Goal: Task Accomplishment & Management: Manage account settings

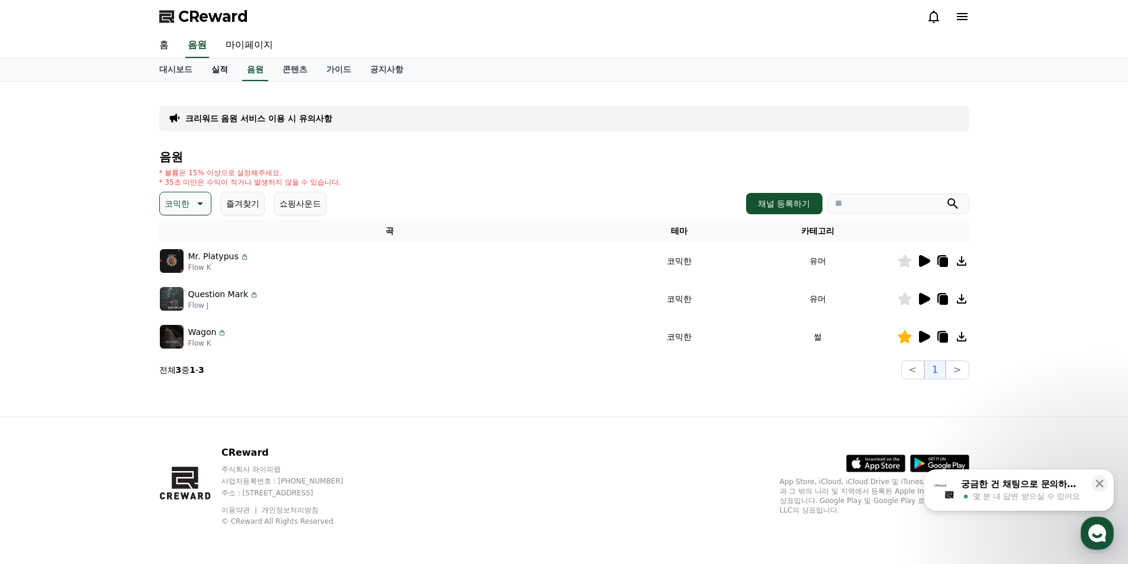
click at [220, 68] on link "실적" at bounding box center [220, 70] width 36 height 23
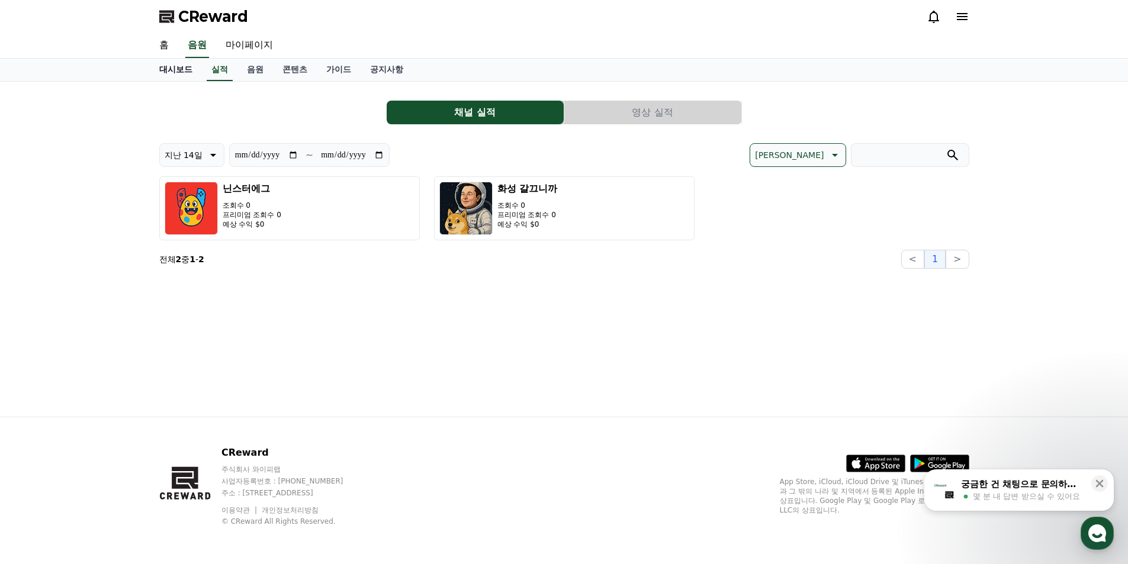
click at [162, 70] on link "대시보드" at bounding box center [176, 70] width 52 height 23
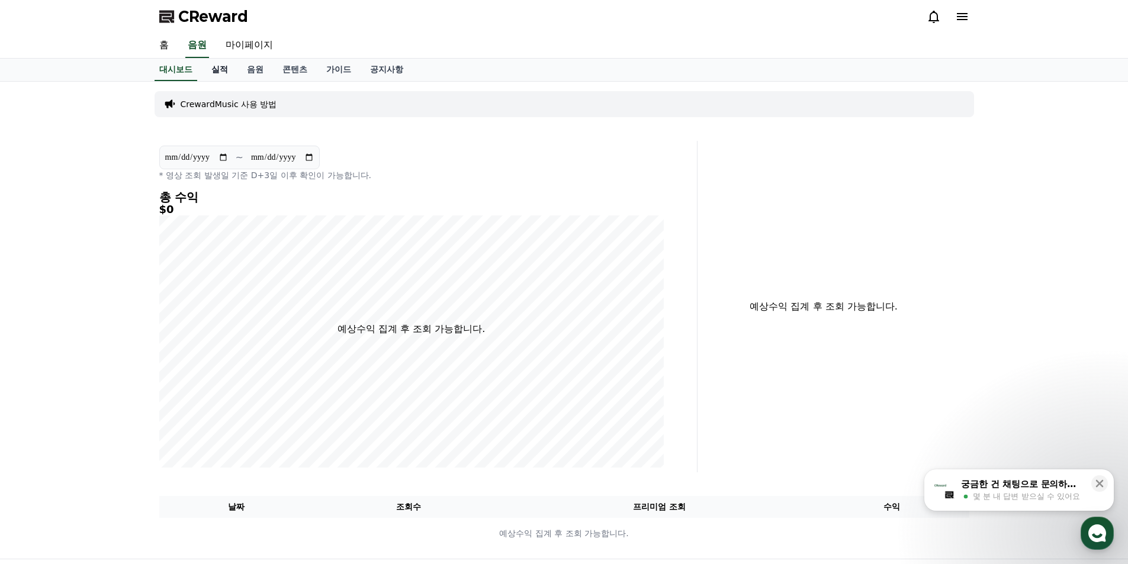
click at [223, 75] on link "실적" at bounding box center [220, 70] width 36 height 23
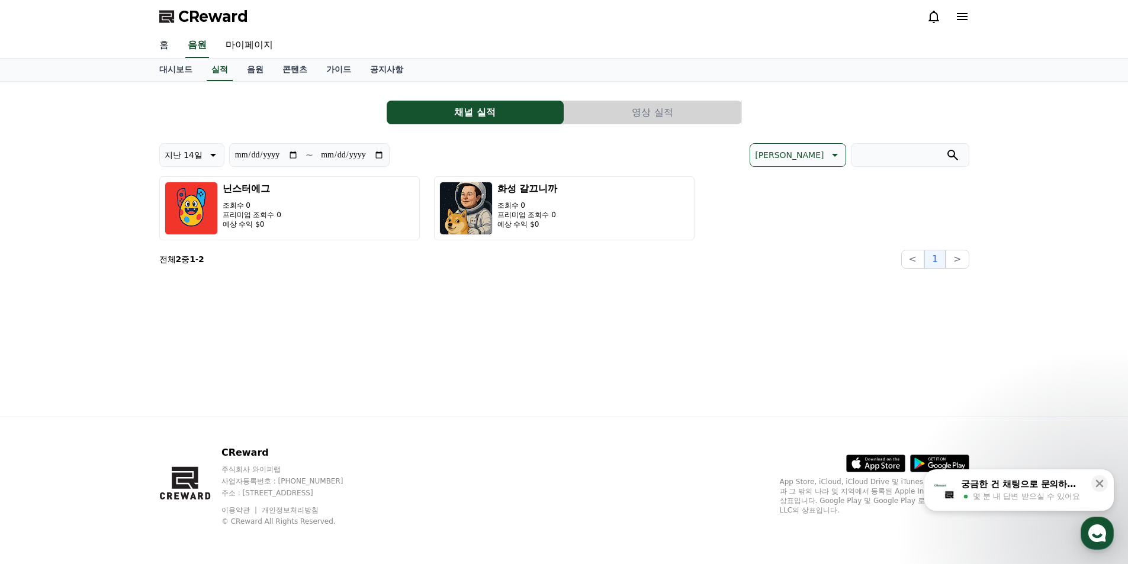
click at [168, 44] on link "홈" at bounding box center [164, 45] width 28 height 25
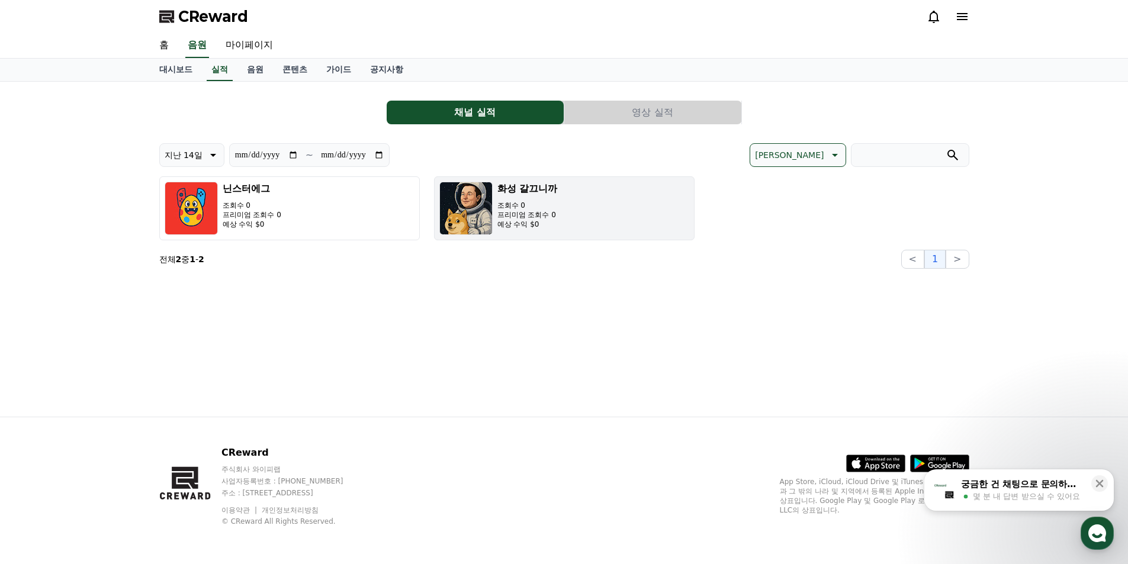
click at [613, 207] on button "화성 갈끄니까 조회수 0 프리미엄 조회수 0 예상 수익 $0" at bounding box center [564, 208] width 261 height 64
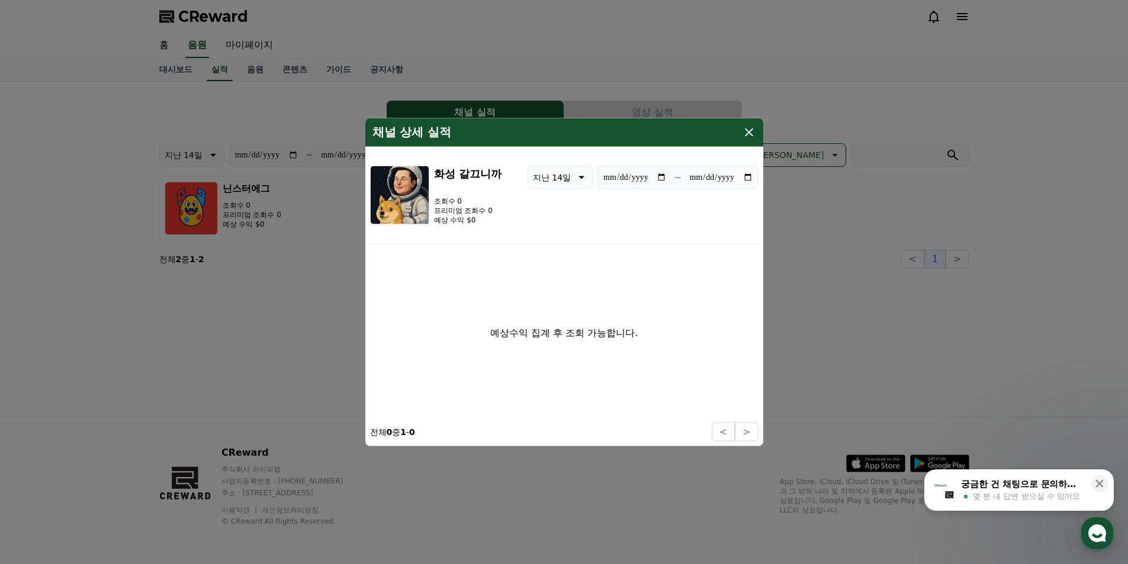
click at [747, 134] on icon "modal" at bounding box center [749, 132] width 8 height 8
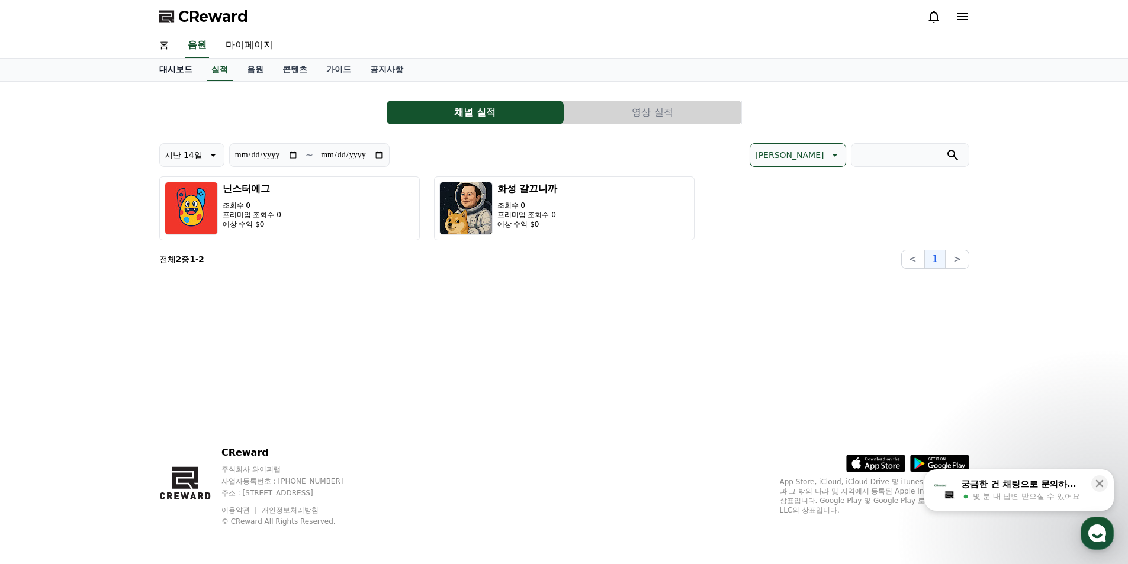
click at [186, 75] on link "대시보드" at bounding box center [176, 70] width 52 height 23
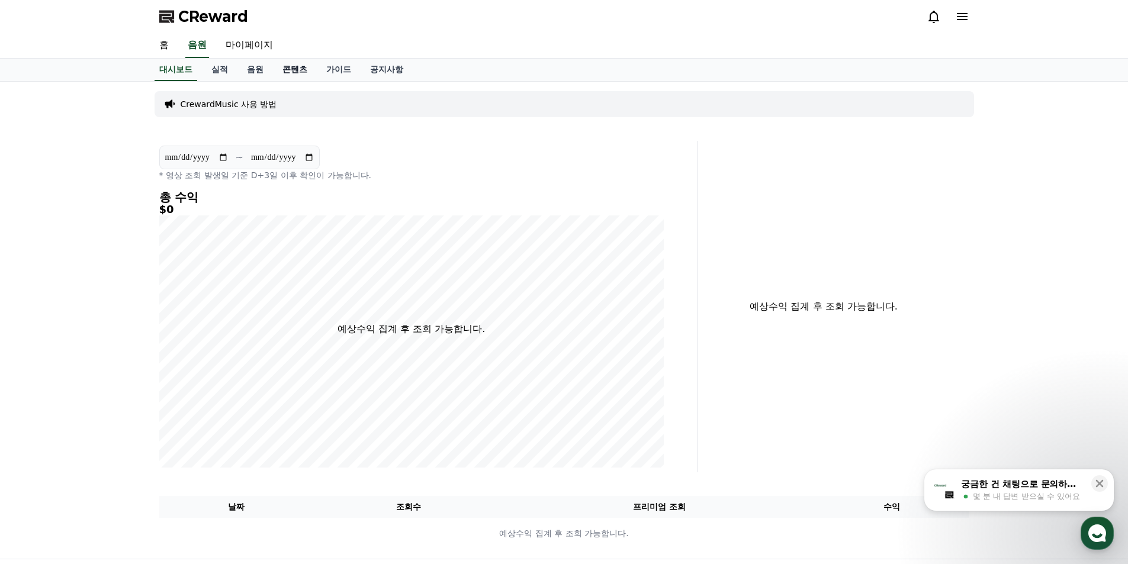
click at [273, 70] on link "콘텐츠" at bounding box center [295, 70] width 44 height 23
click at [246, 50] on link "마이페이지" at bounding box center [249, 45] width 66 height 25
select select "**********"
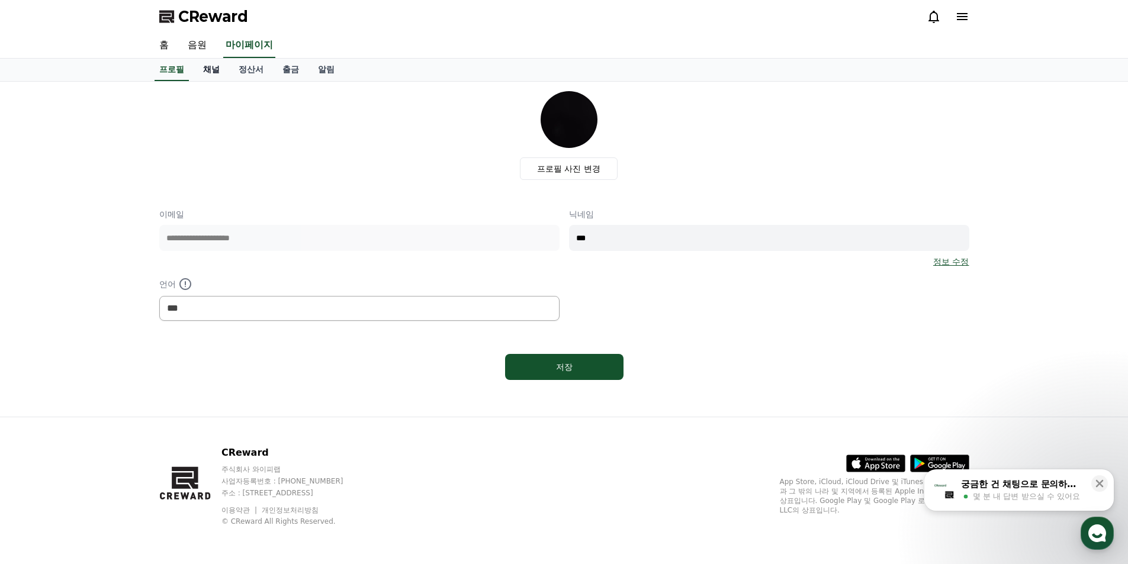
click at [215, 69] on link "채널" at bounding box center [212, 70] width 36 height 23
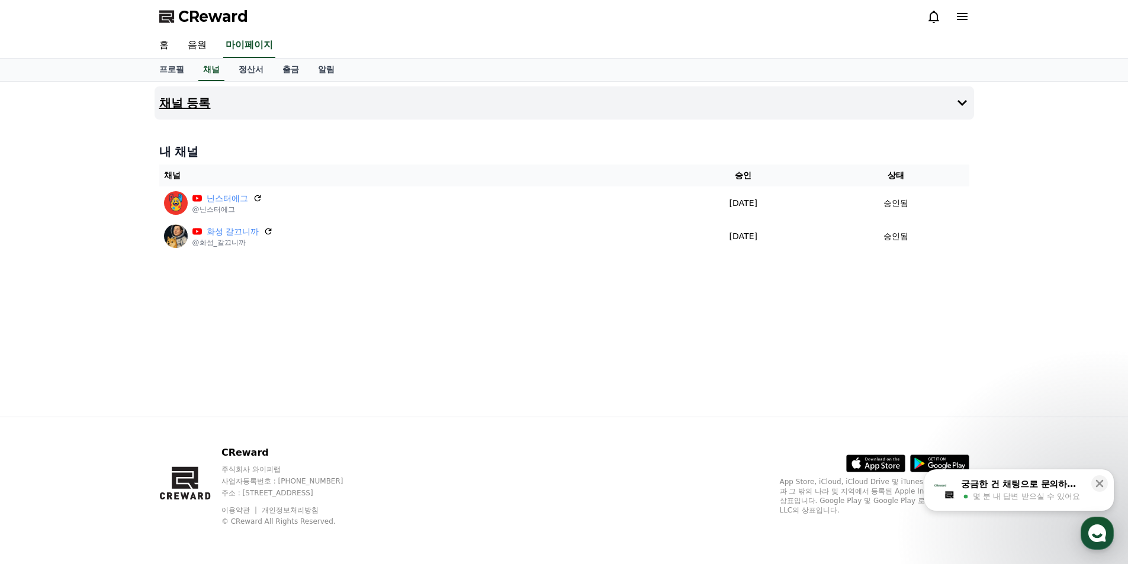
click at [349, 104] on button "채널 등록" at bounding box center [565, 102] width 820 height 33
